Goal: Task Accomplishment & Management: Manage account settings

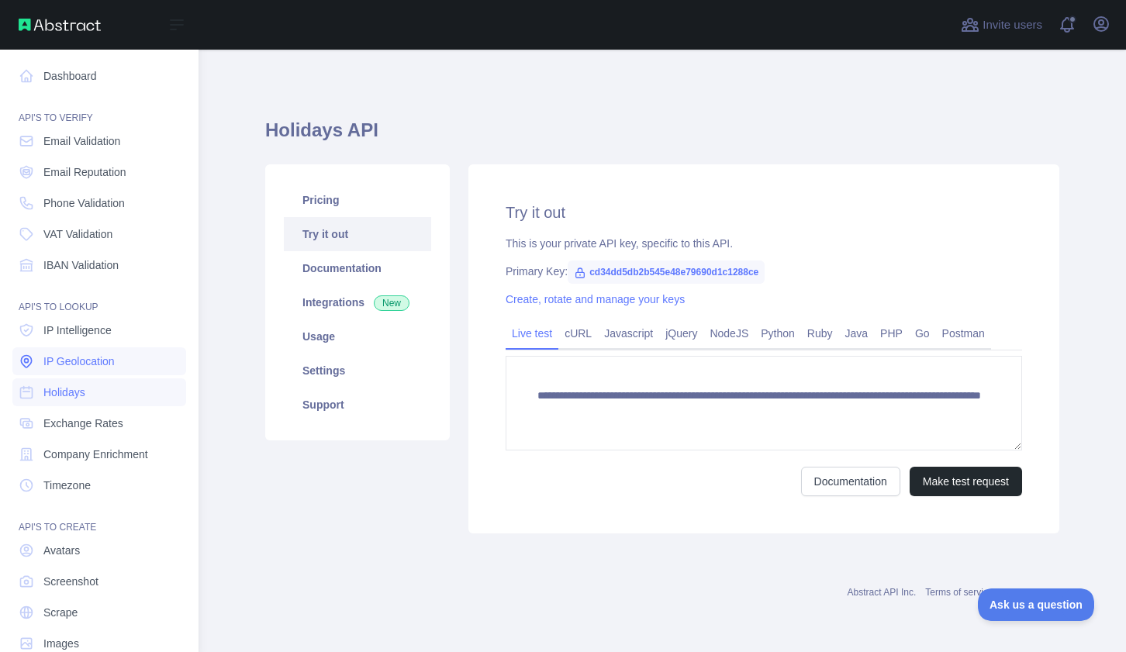
click at [88, 364] on span "IP Geolocation" at bounding box center [78, 362] width 71 height 16
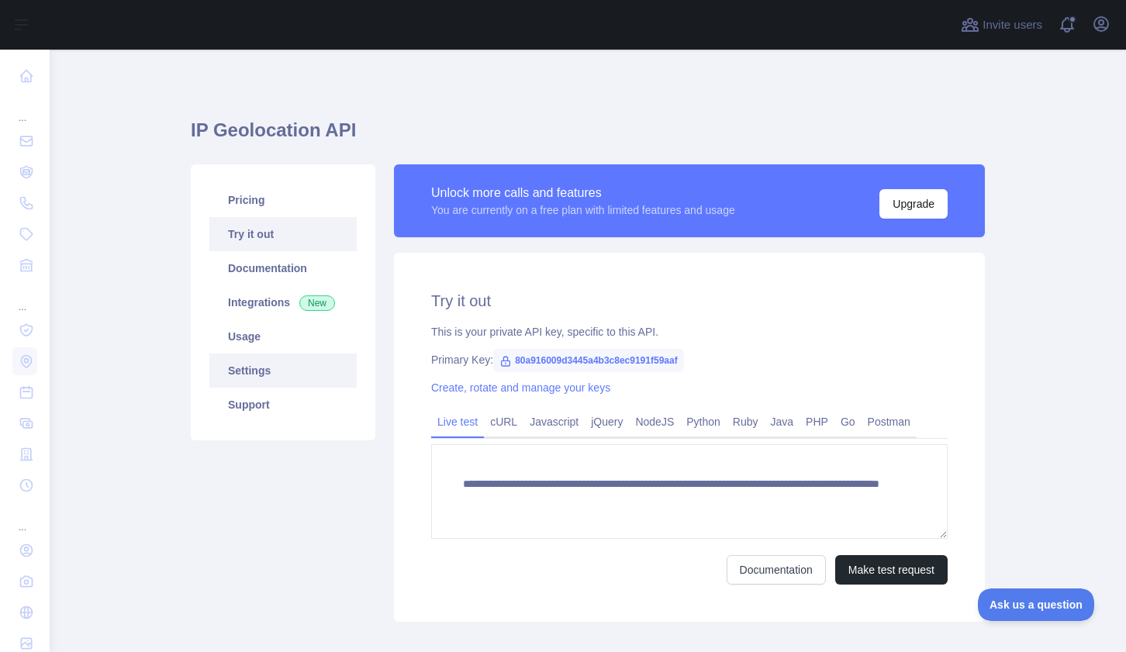
click at [278, 365] on link "Settings" at bounding box center [282, 371] width 147 height 34
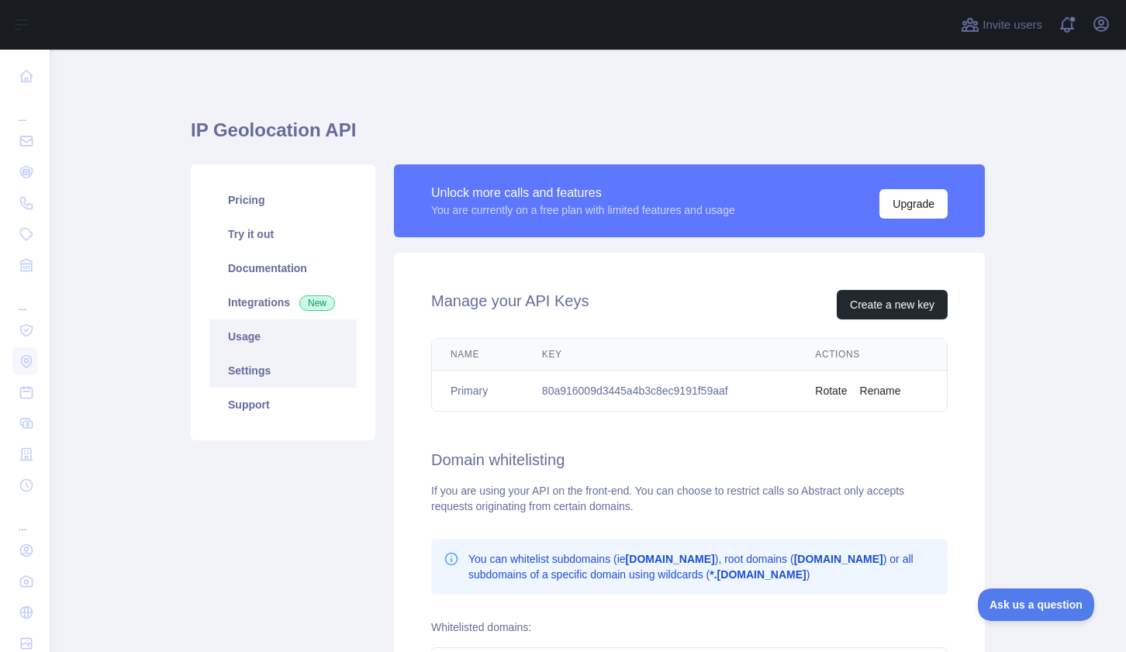
click at [261, 345] on link "Usage" at bounding box center [282, 336] width 147 height 34
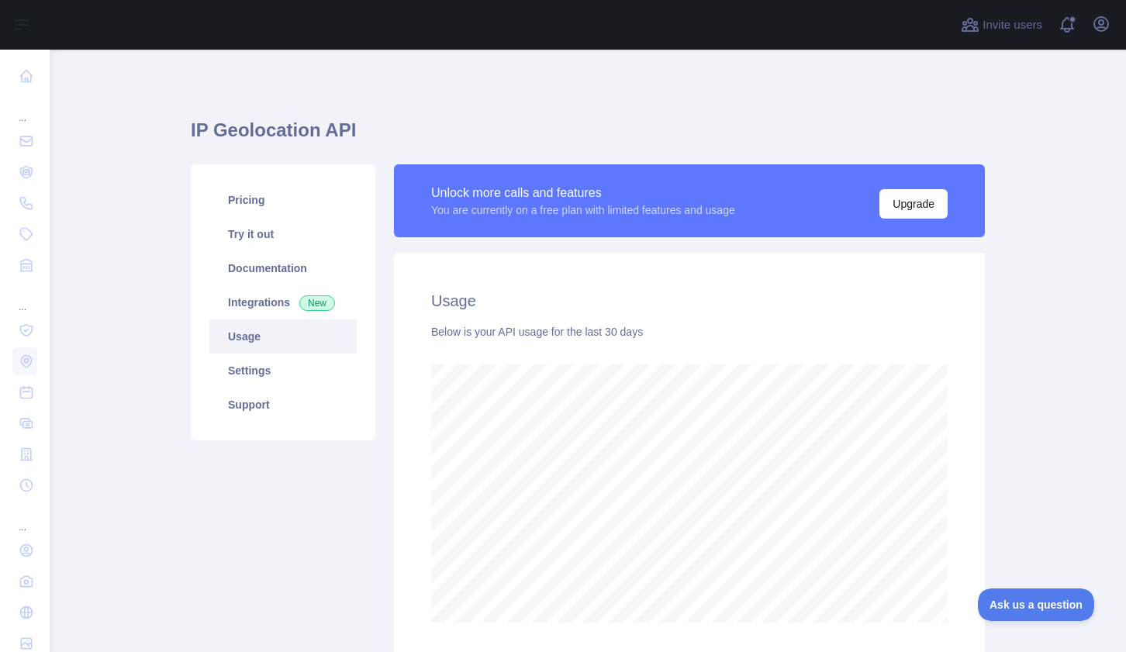
scroll to position [602, 1076]
click at [247, 235] on link "Try it out" at bounding box center [282, 234] width 147 height 34
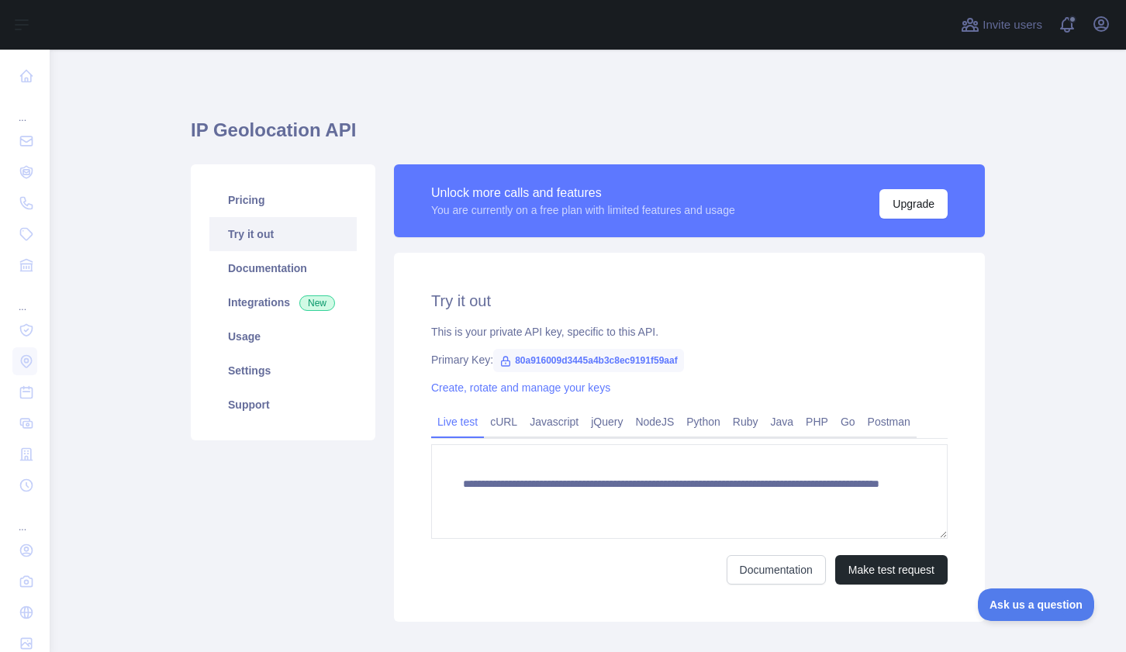
scroll to position [85, 0]
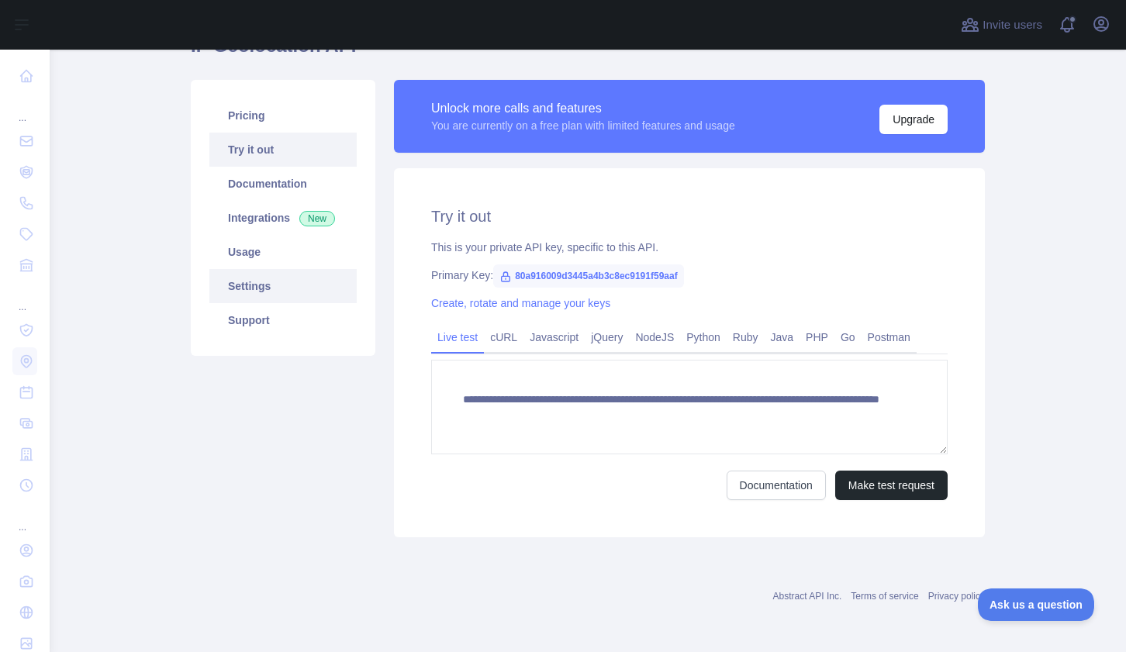
click at [250, 284] on link "Settings" at bounding box center [282, 286] width 147 height 34
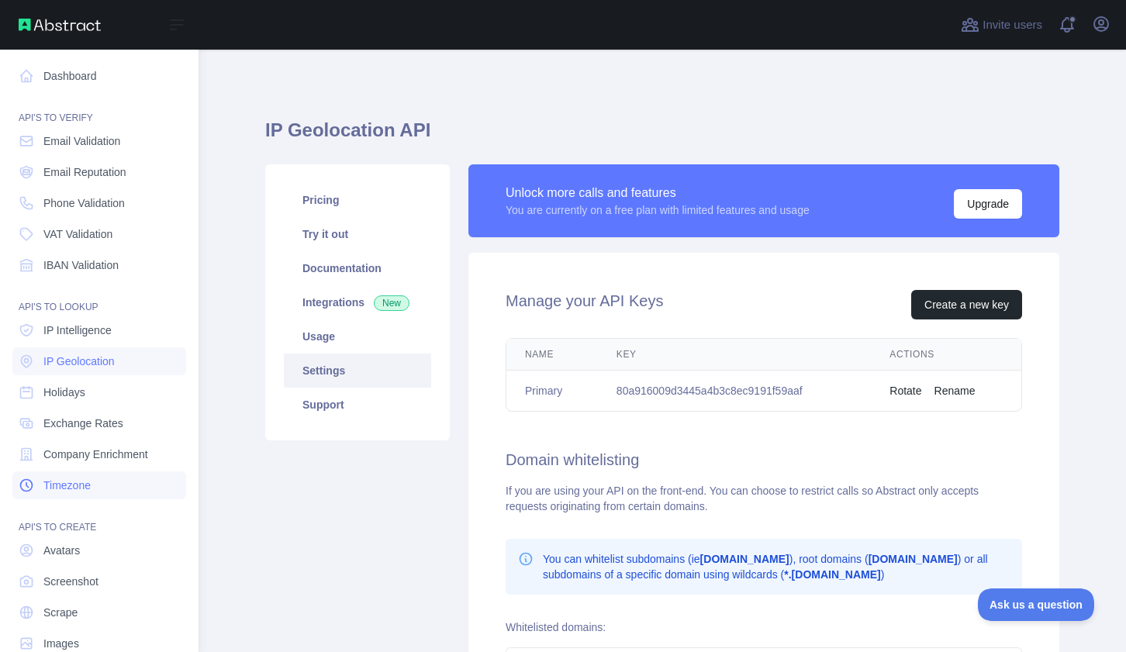
click at [69, 482] on span "Timezone" at bounding box center [66, 486] width 47 height 16
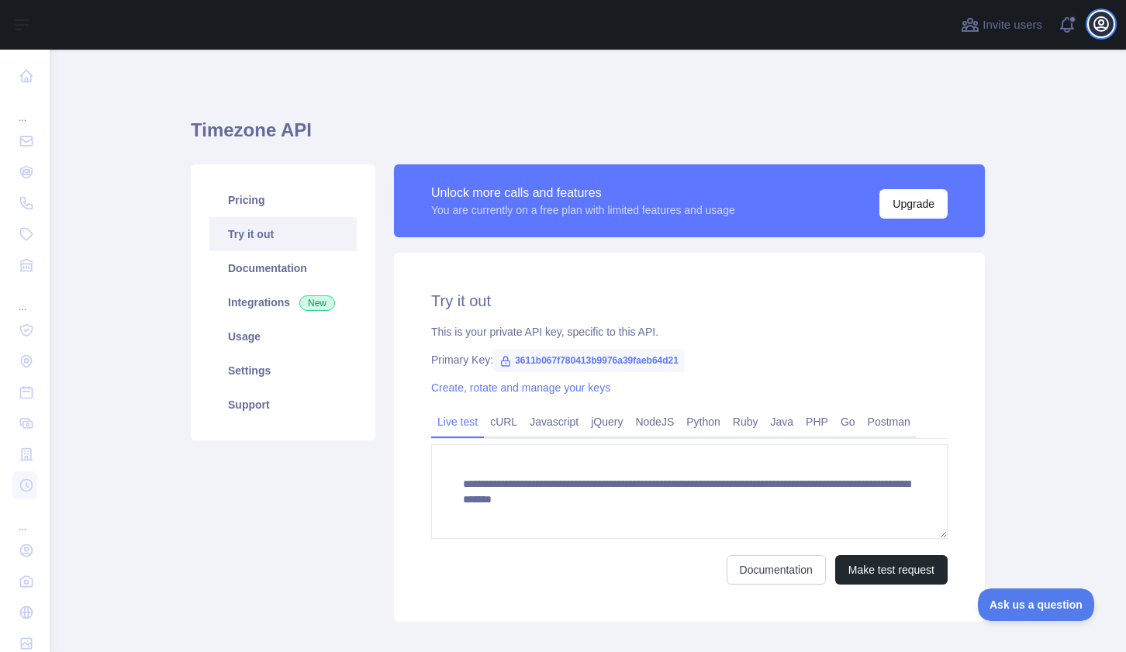
click at [1097, 21] on icon "button" at bounding box center [1101, 24] width 19 height 19
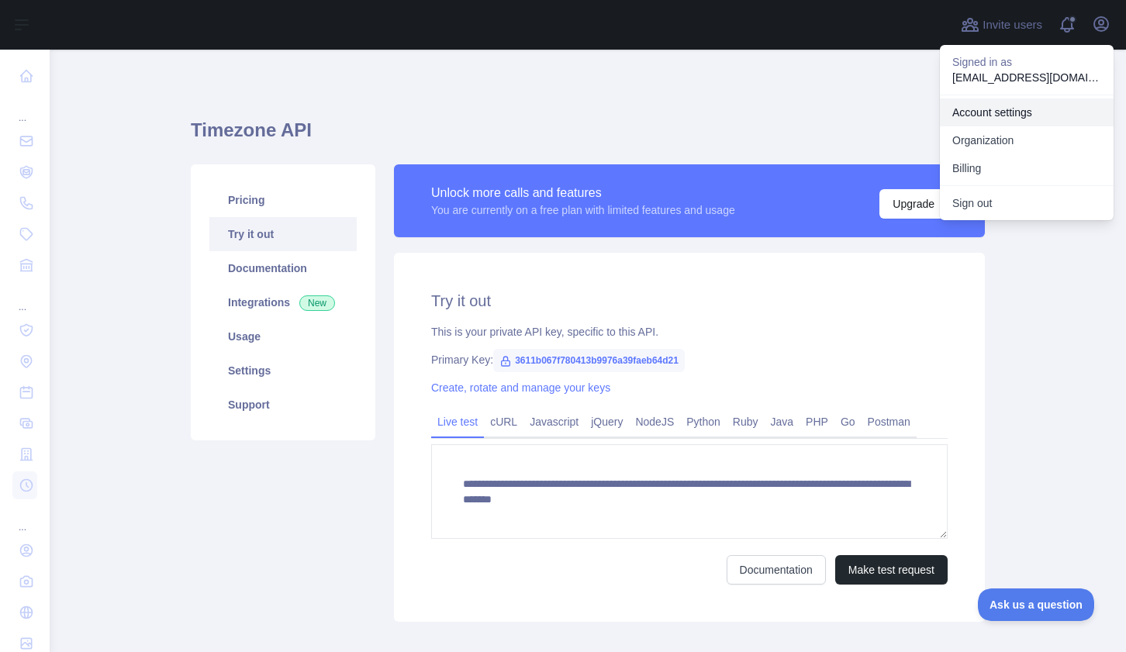
click at [1020, 110] on link "Account settings" at bounding box center [1027, 112] width 174 height 28
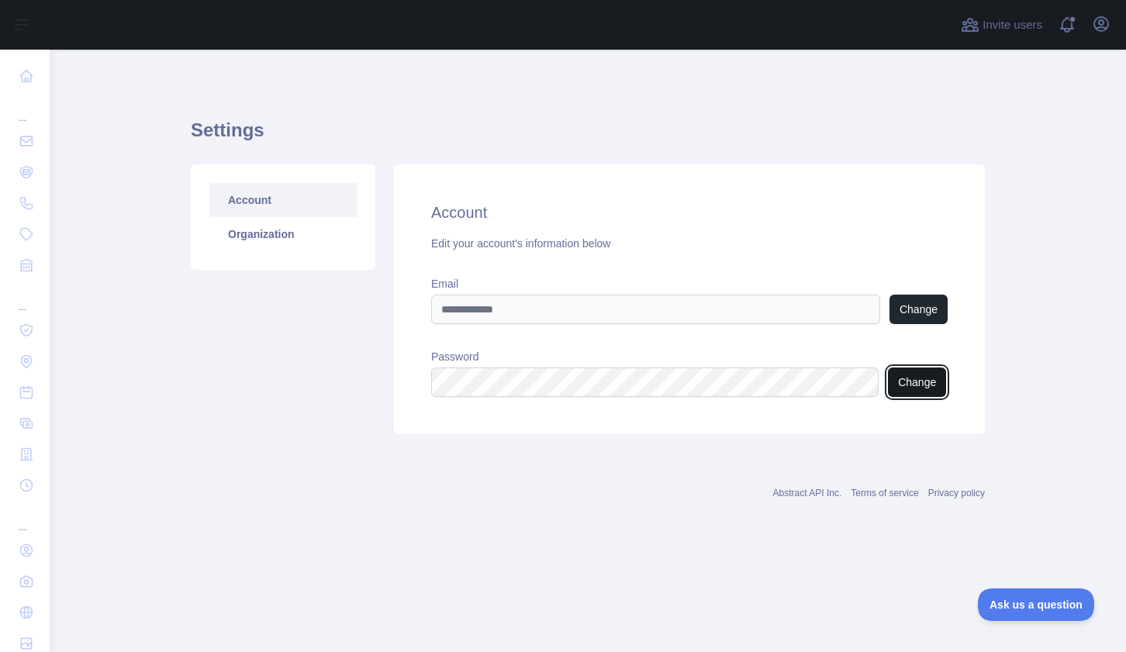
click at [903, 380] on button "Change" at bounding box center [917, 382] width 58 height 29
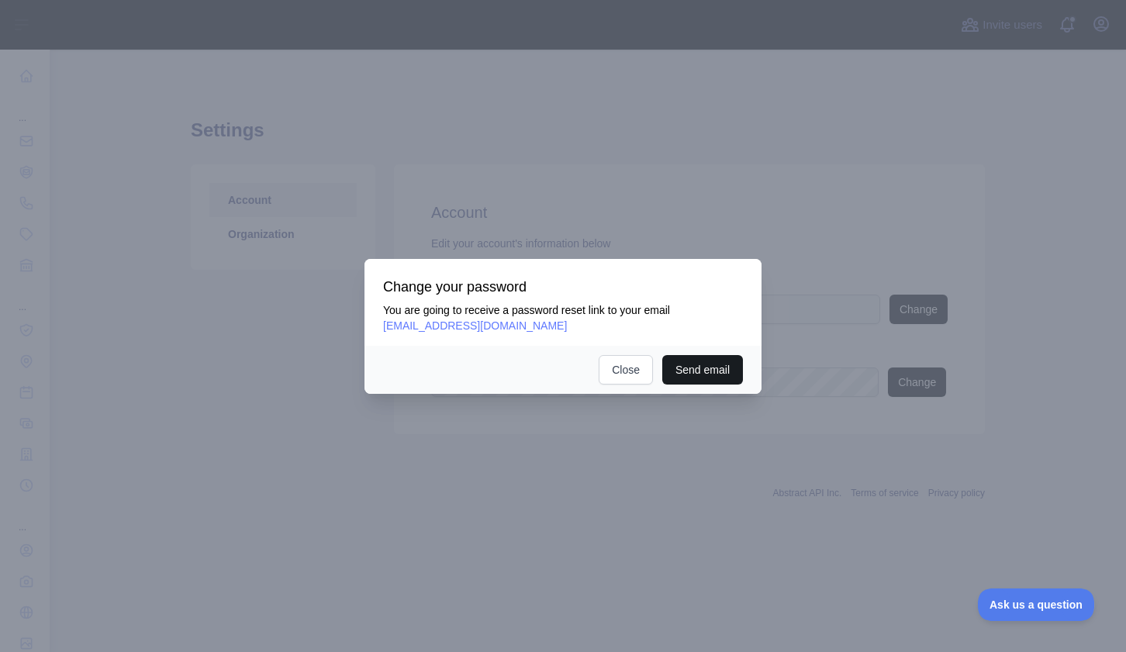
click at [686, 361] on button "Send email" at bounding box center [702, 369] width 81 height 29
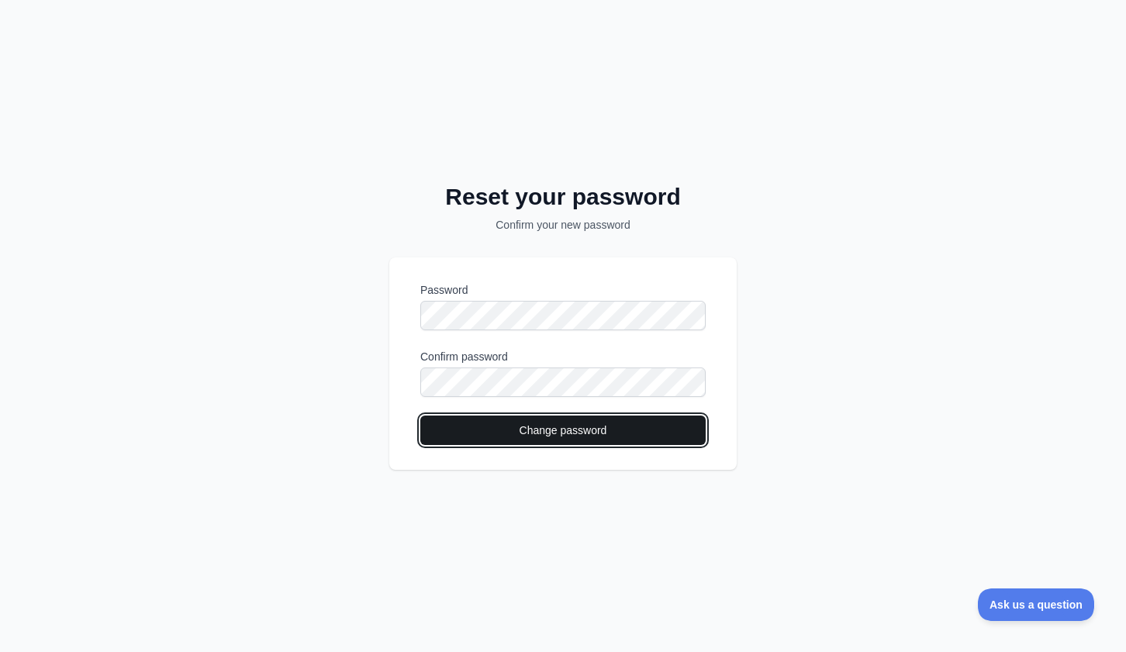
click at [462, 426] on button "Change password" at bounding box center [562, 430] width 285 height 29
